Goal: Answer question/provide support: Share knowledge or assist other users

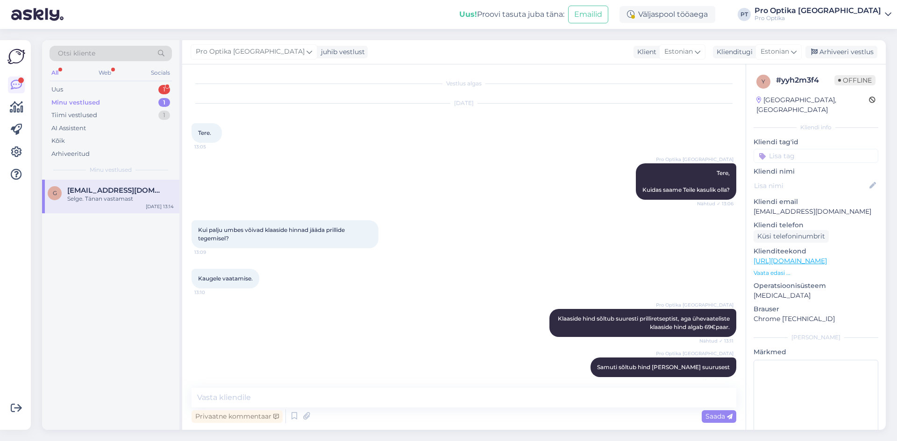
scroll to position [48, 0]
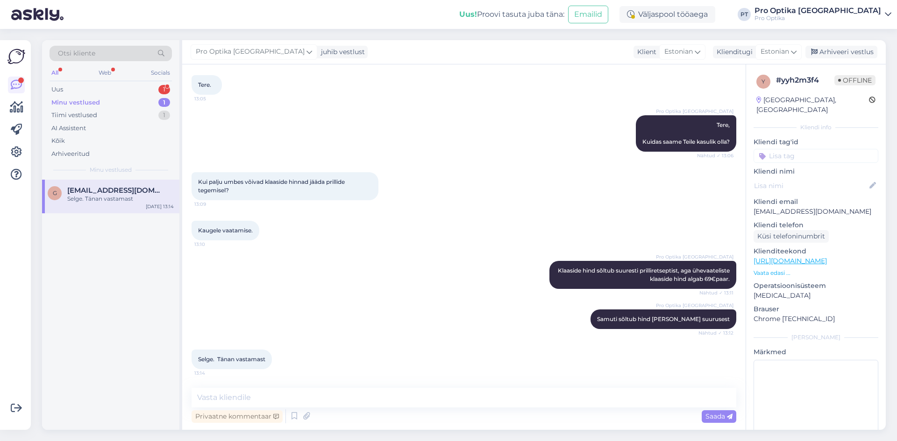
click at [82, 104] on div "Minu vestlused" at bounding box center [75, 102] width 49 height 9
click at [93, 198] on div "Selge. Tänan vastamast" at bounding box center [120, 199] width 106 height 8
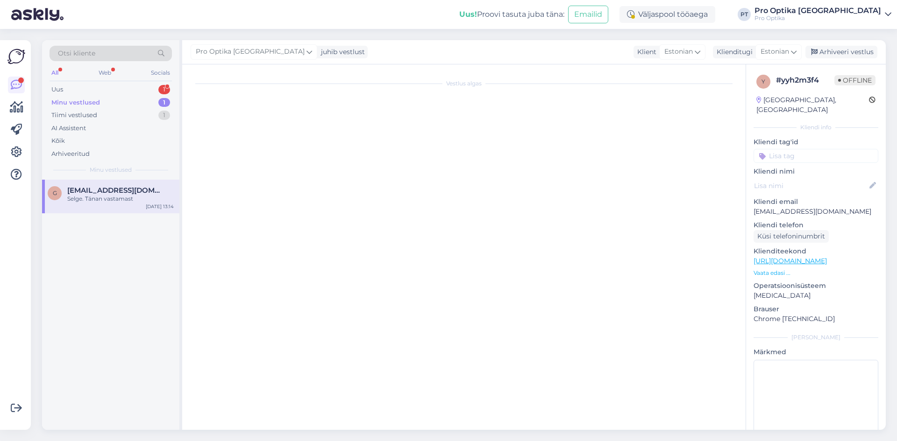
scroll to position [0, 0]
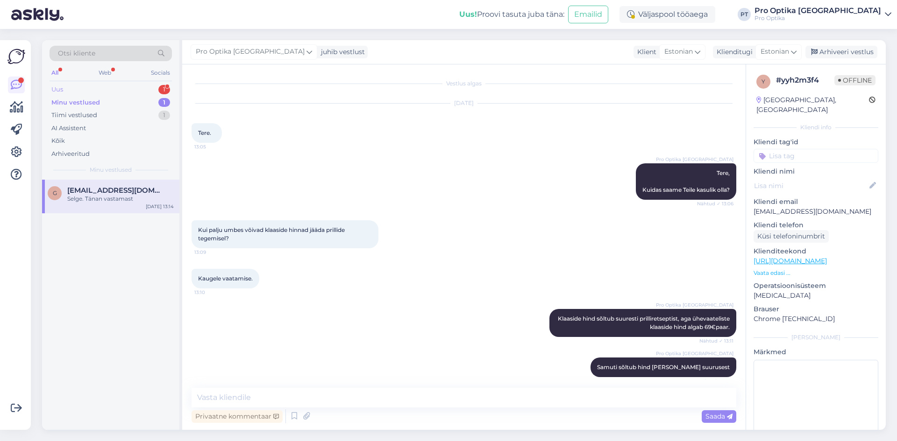
click at [66, 89] on div "Uus 1" at bounding box center [110, 89] width 122 height 13
click at [84, 103] on div "Minu vestlused" at bounding box center [74, 102] width 46 height 9
click at [87, 100] on div "Minu vestlused" at bounding box center [75, 102] width 49 height 9
click at [74, 113] on div "Tiimi vestlused" at bounding box center [74, 115] width 46 height 9
click at [74, 99] on div "Minu vestlused" at bounding box center [74, 102] width 46 height 9
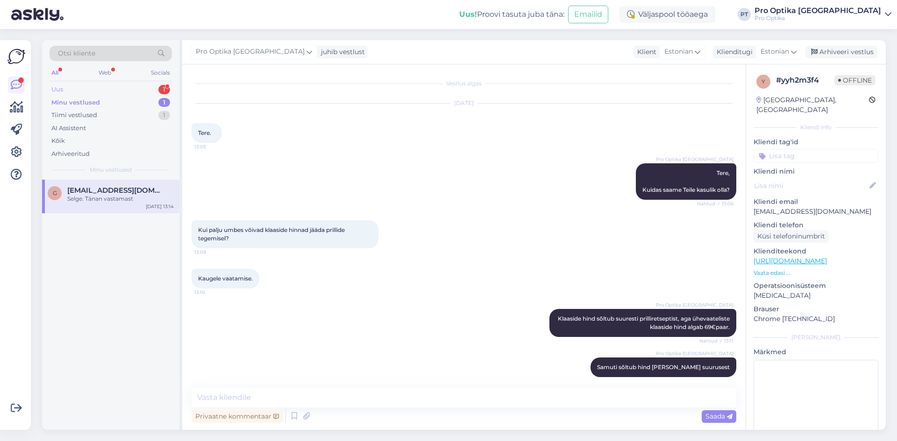
click at [63, 89] on div "Uus" at bounding box center [57, 89] width 12 height 9
click at [113, 195] on div "Suur tänu, [PERSON_NAME] prillid kätte" at bounding box center [120, 203] width 106 height 17
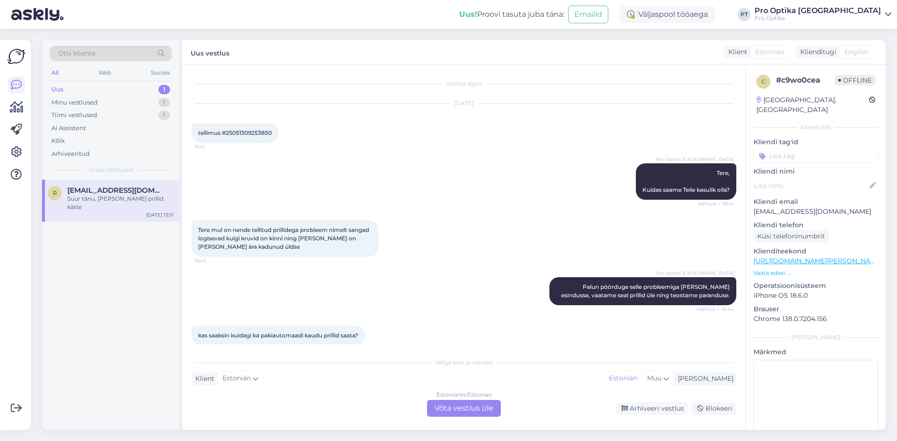
scroll to position [1364, 0]
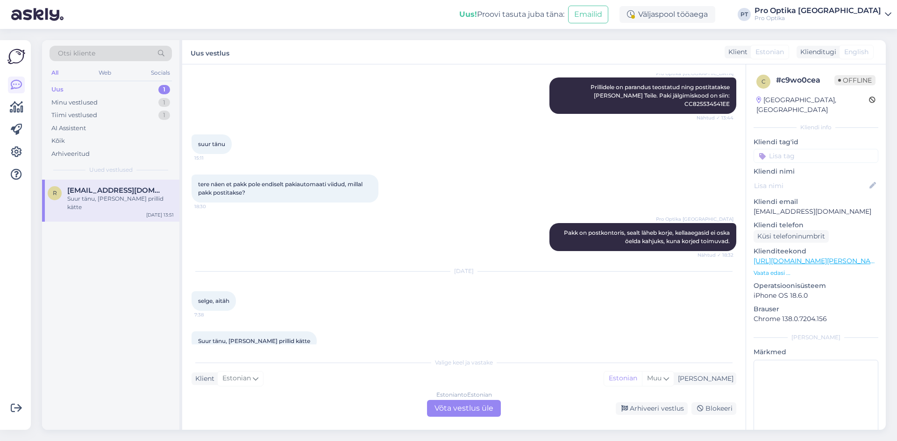
click at [478, 408] on div "Estonian to Estonian Võta vestlus üle" at bounding box center [464, 408] width 74 height 17
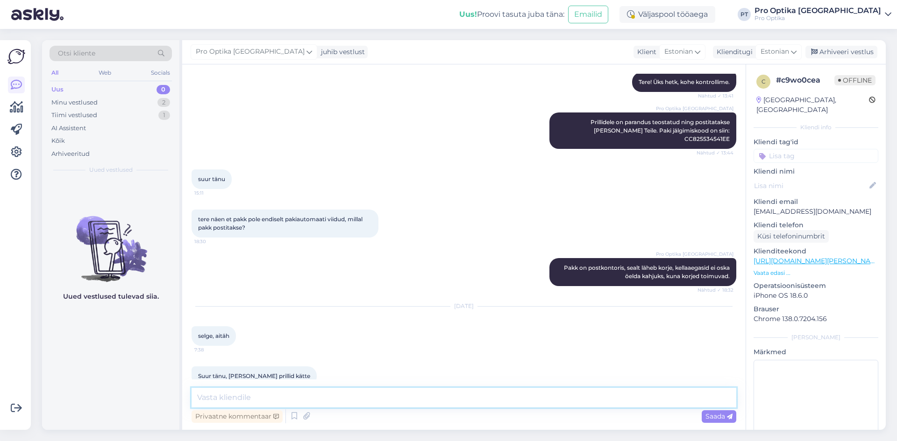
click at [238, 393] on textarea at bounding box center [463, 398] width 544 height 20
type textarea "Rõõm kuulda :) Ilusat nädalavahetust Teile!"
